Goal: Find specific page/section: Find specific page/section

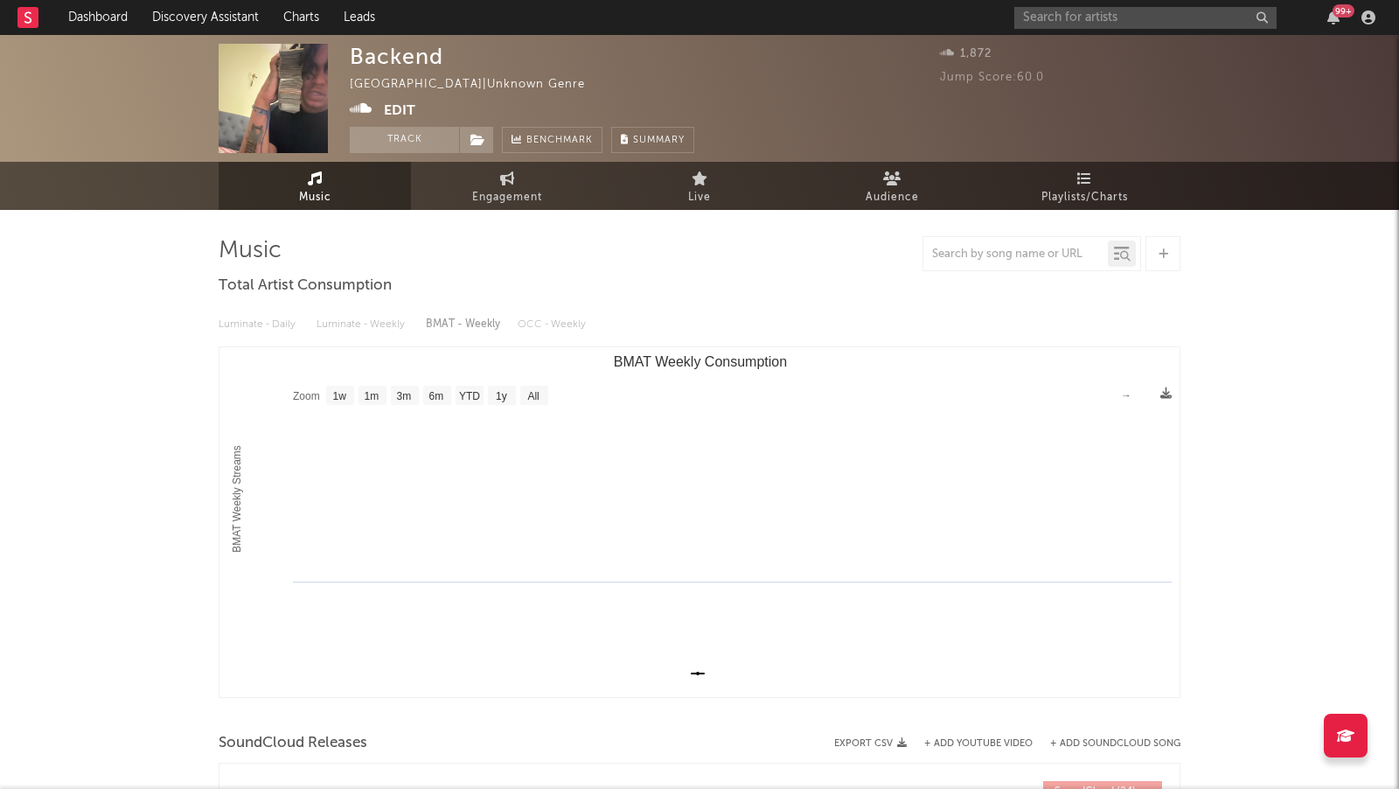
select select "1w"
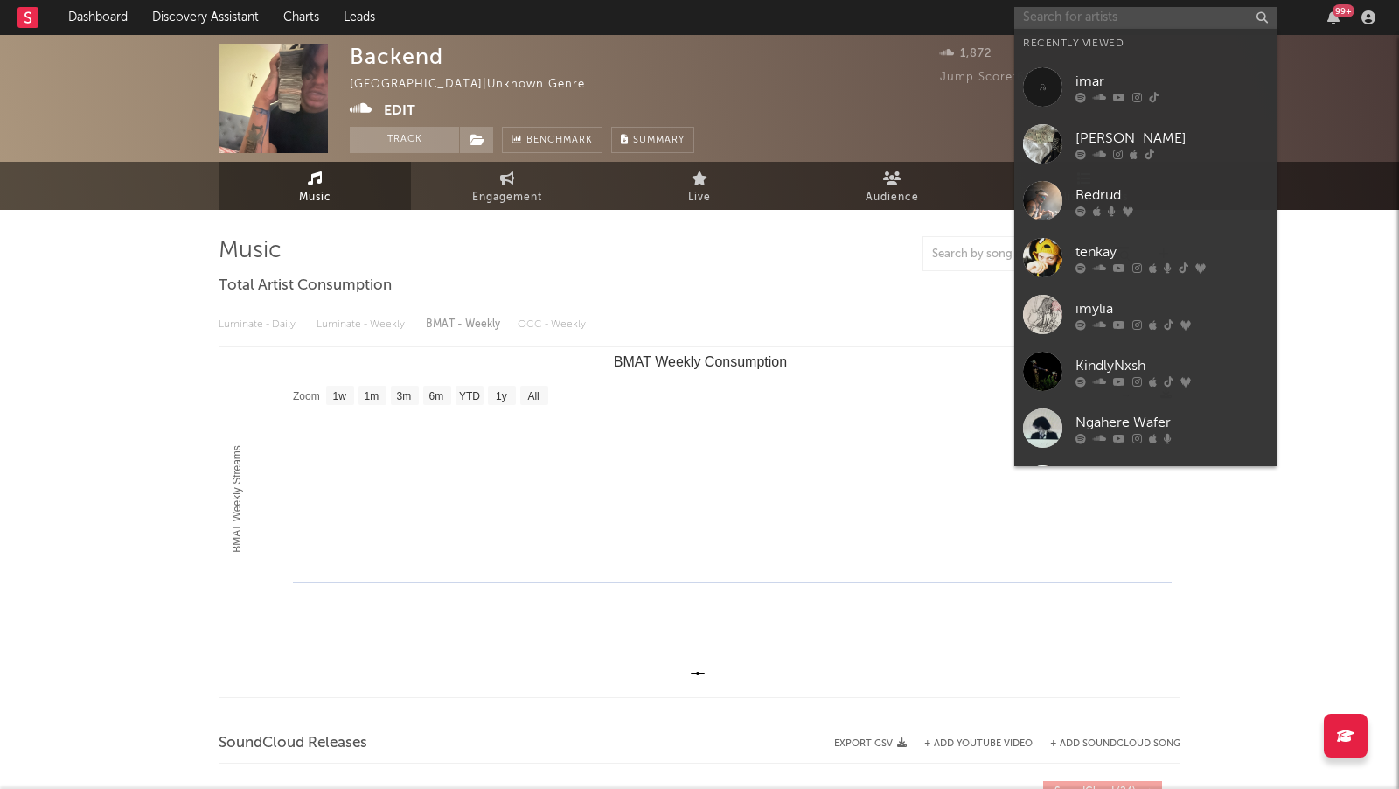
click at [1103, 27] on input "text" at bounding box center [1145, 18] width 262 height 22
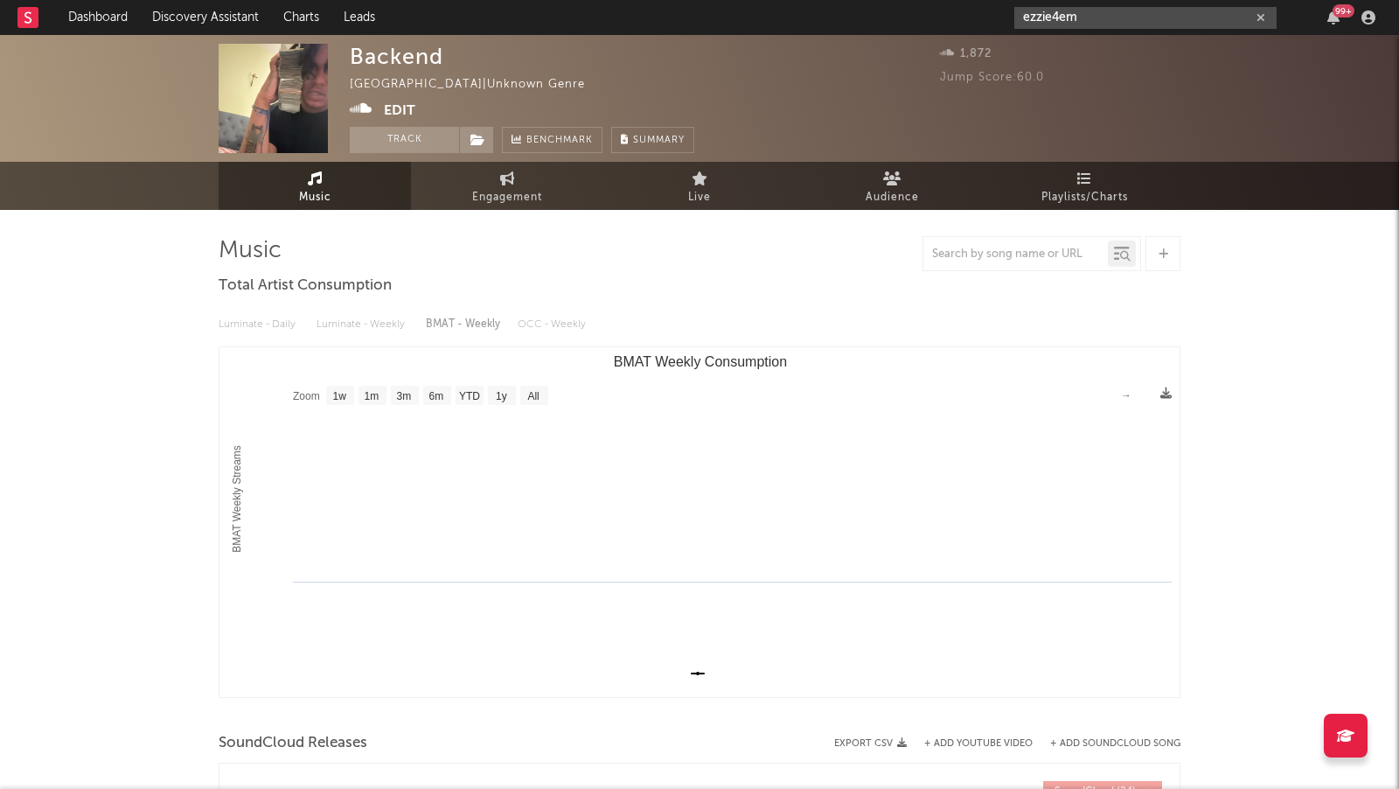
click at [1083, 20] on input "ezzie4em" at bounding box center [1145, 18] width 262 height 22
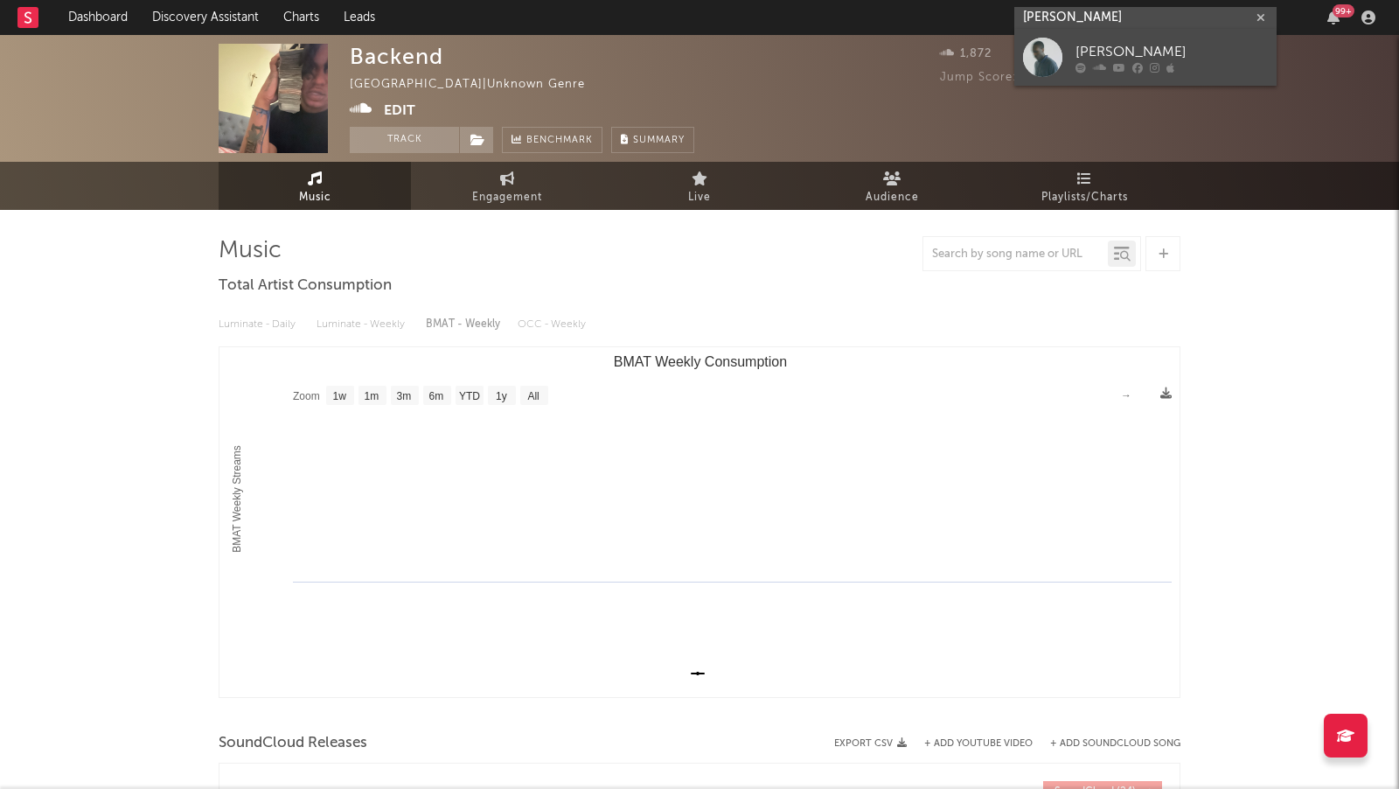
type input "[PERSON_NAME]"
click at [1190, 45] on div "[PERSON_NAME]" at bounding box center [1172, 52] width 192 height 21
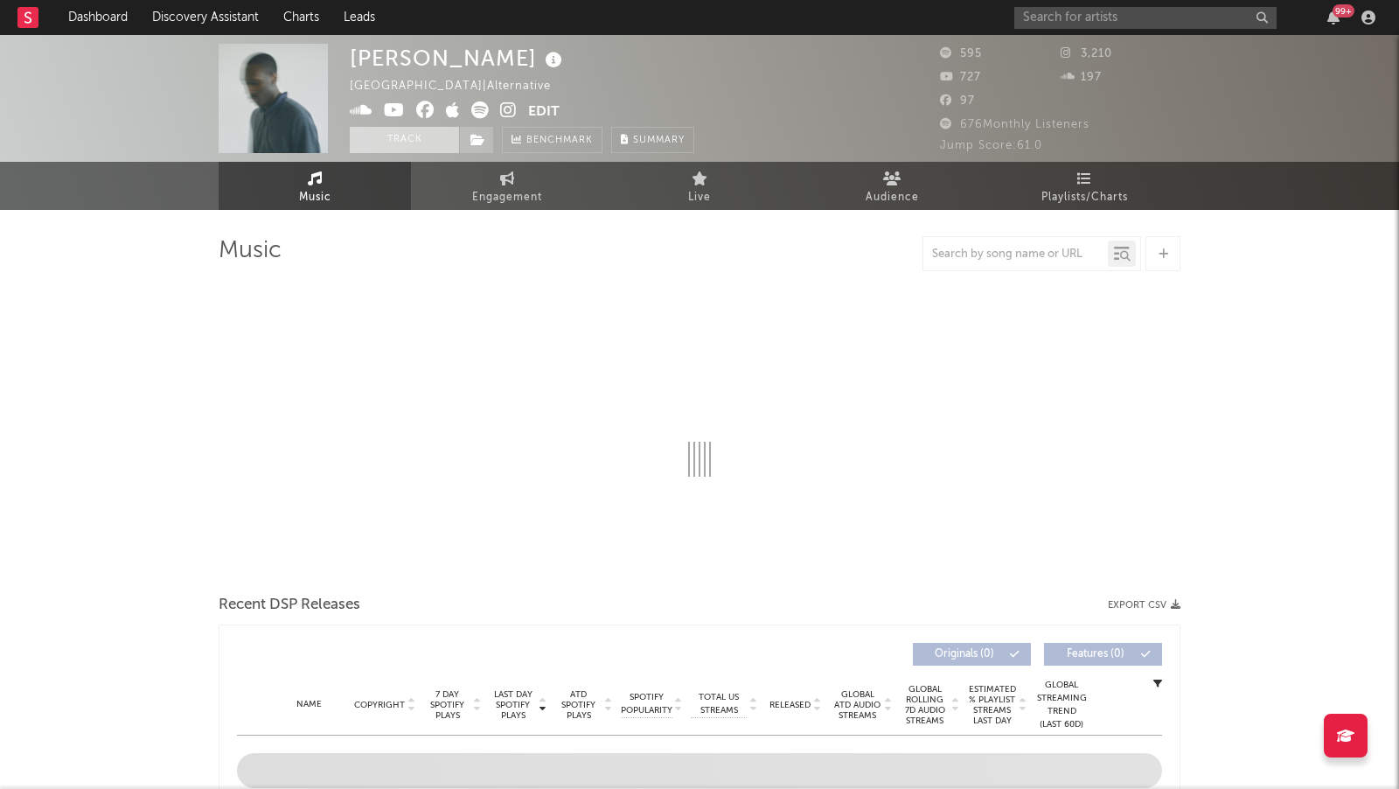
select select "1w"
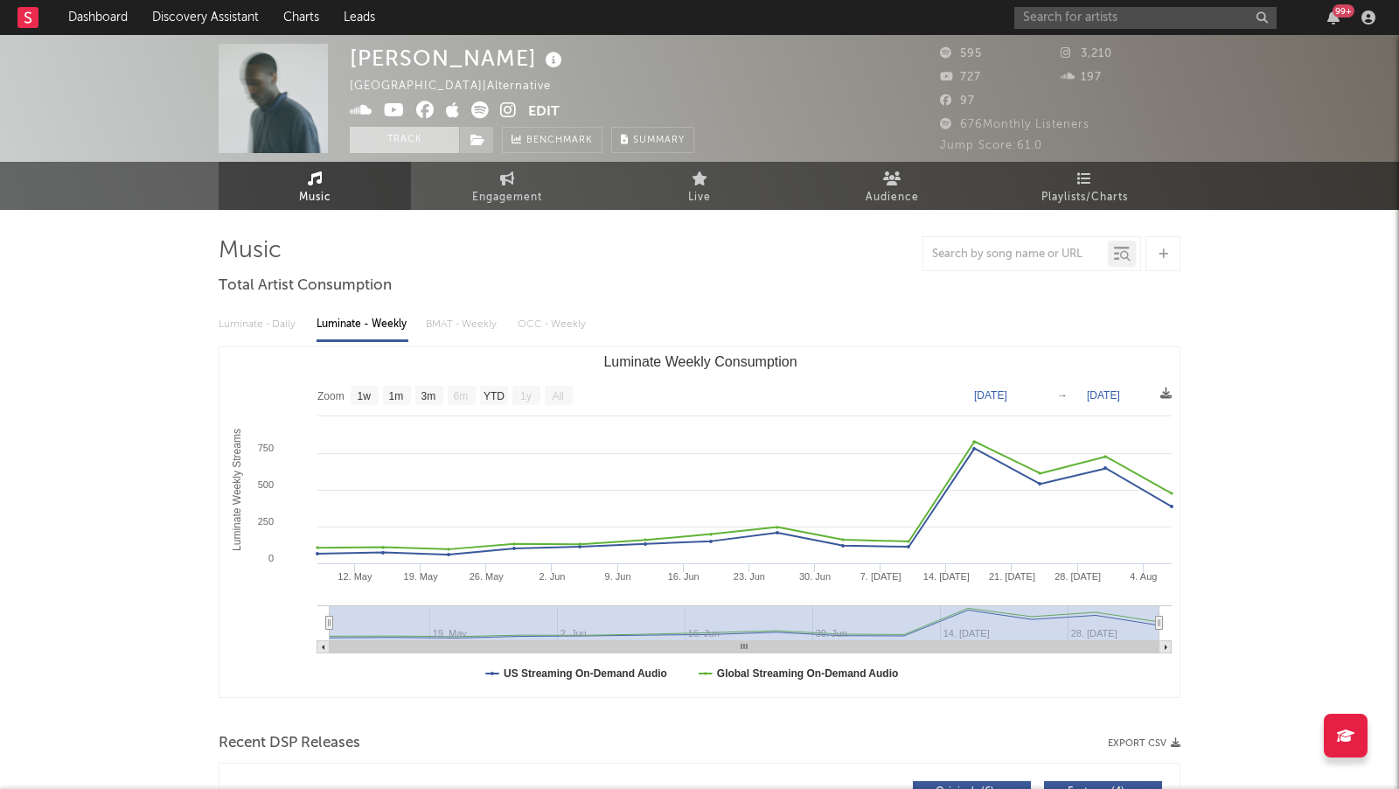
click at [407, 141] on button "Track" at bounding box center [404, 140] width 109 height 26
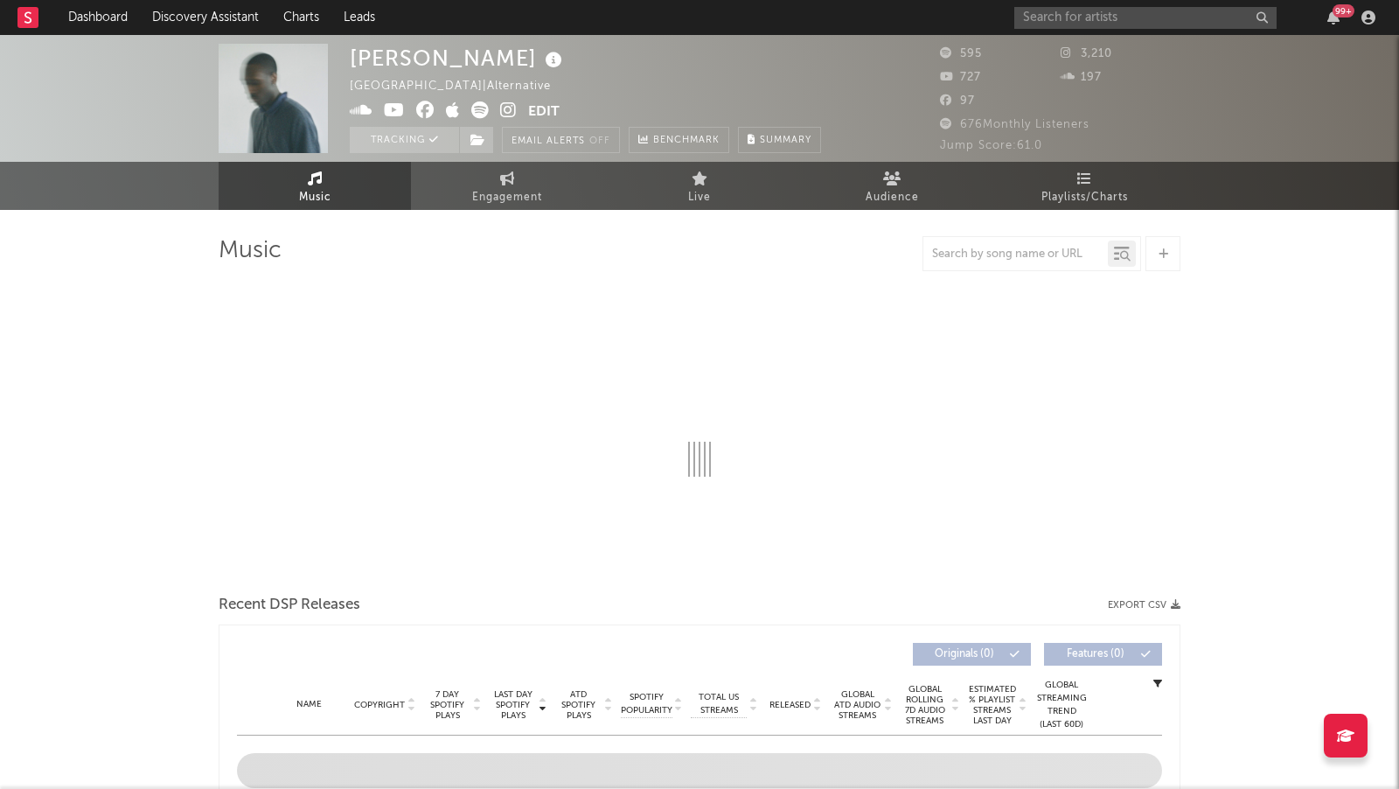
select select "1w"
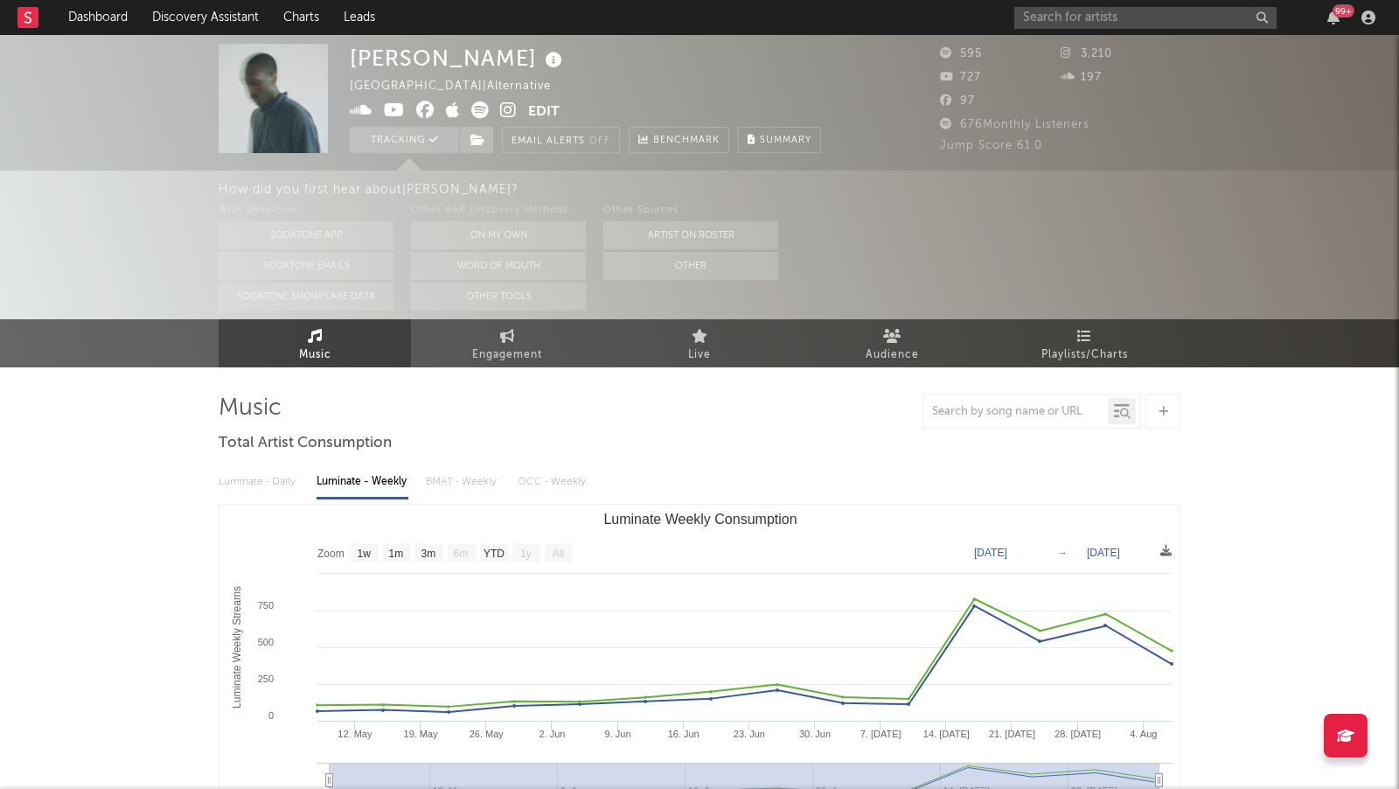
click at [507, 107] on icon at bounding box center [508, 109] width 17 height 17
click at [86, 11] on link "Dashboard" at bounding box center [98, 17] width 84 height 35
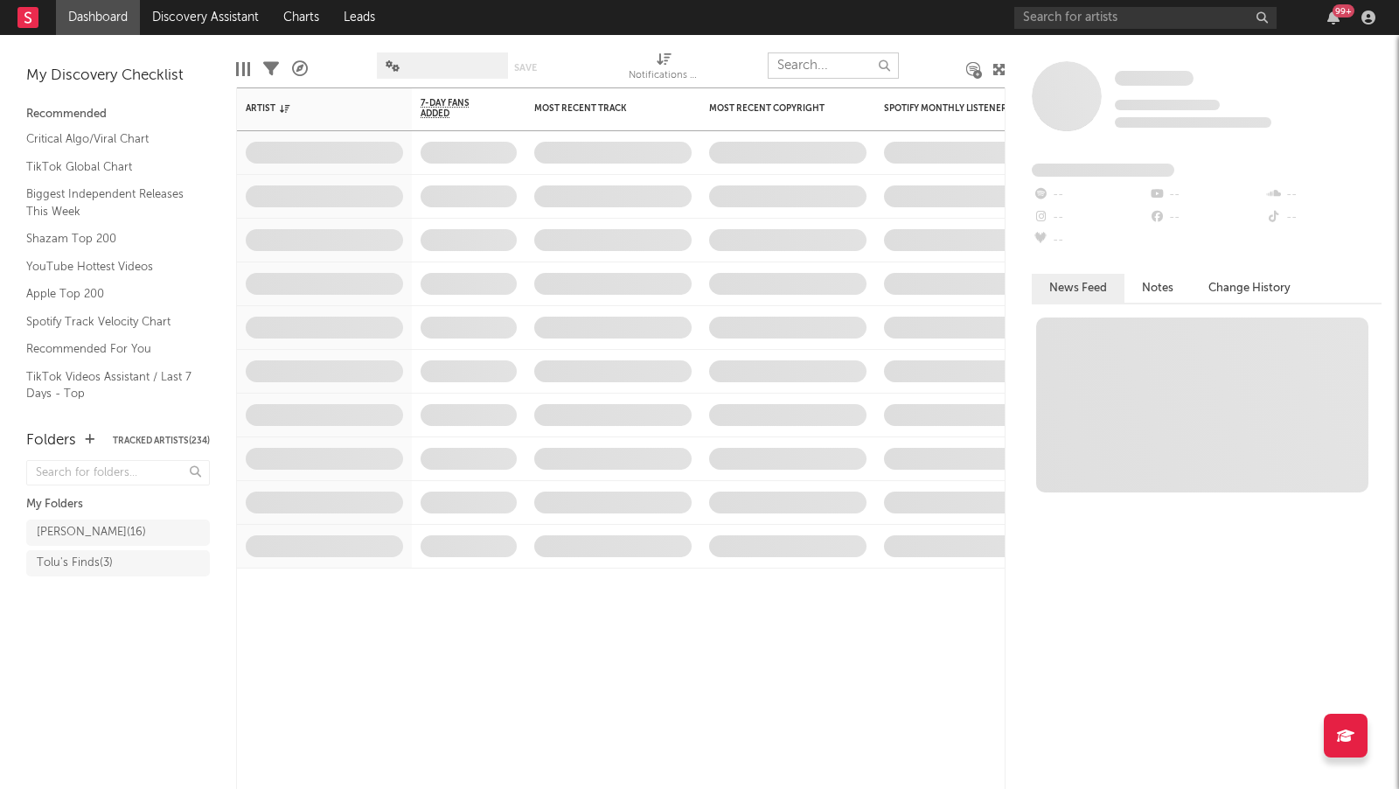
click at [796, 66] on input "text" at bounding box center [833, 65] width 131 height 26
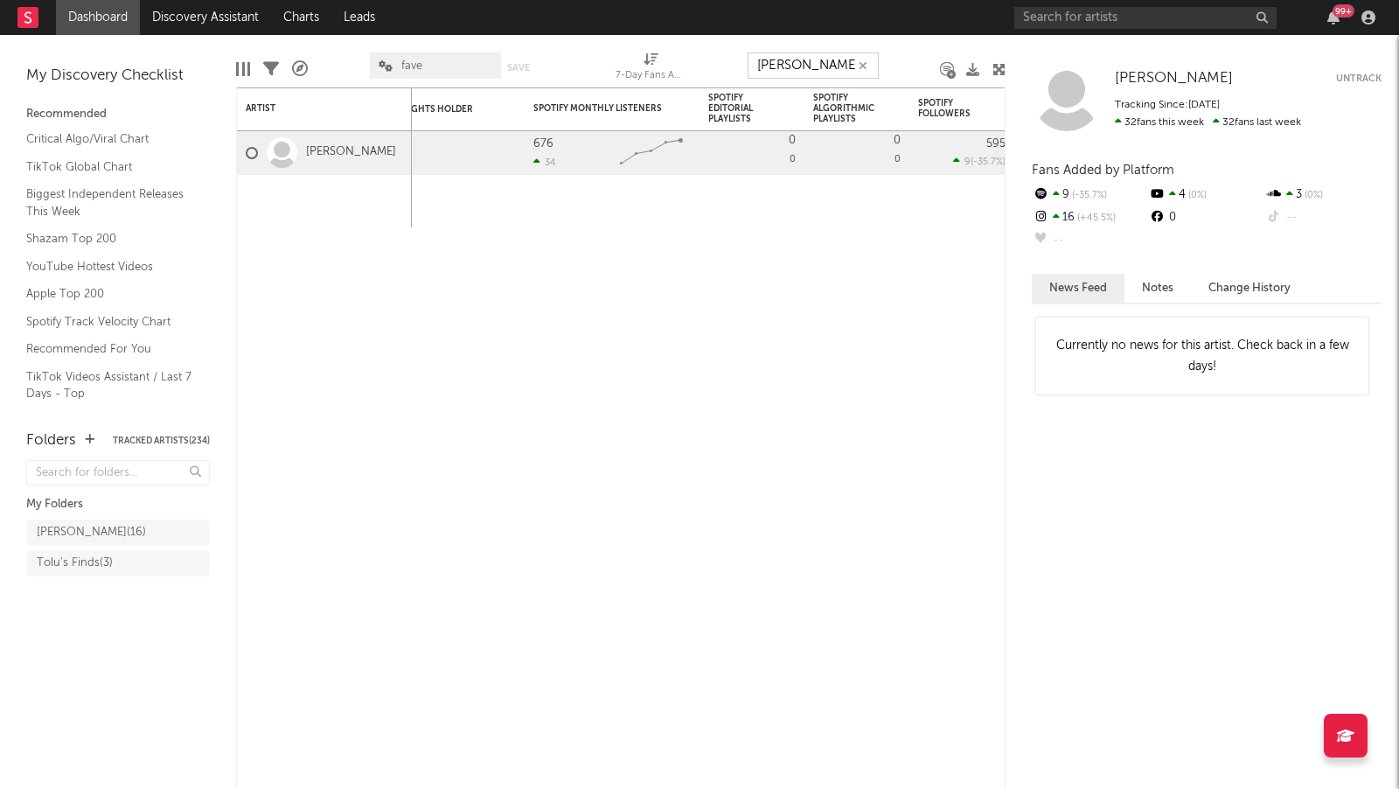
type input "[PERSON_NAME]"
